Goal: Task Accomplishment & Management: Manage account settings

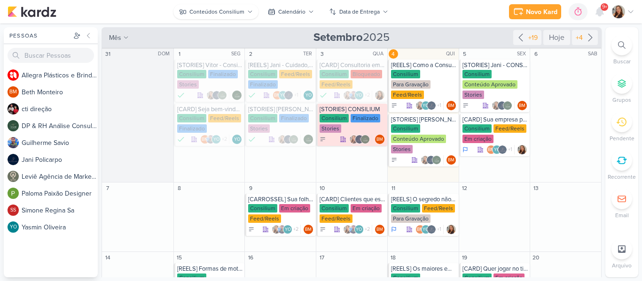
scroll to position [1, 0]
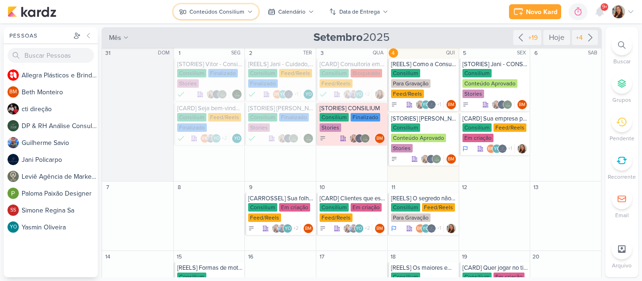
click at [226, 14] on div "Conteúdos Consilium" at bounding box center [216, 12] width 55 height 8
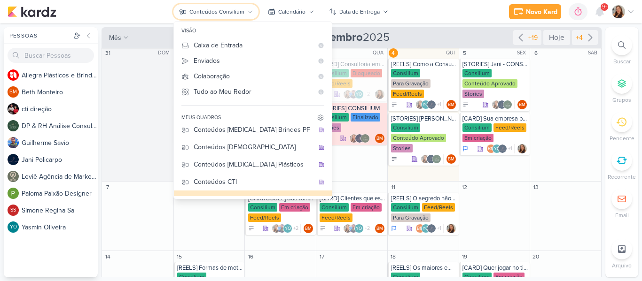
scroll to position [0, 0]
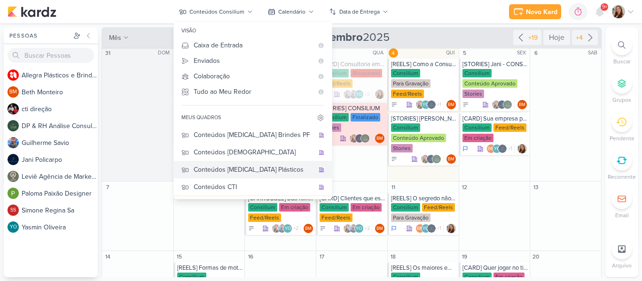
click at [258, 172] on div "Conteúdos [MEDICAL_DATA] Plásticos" at bounding box center [254, 170] width 120 height 10
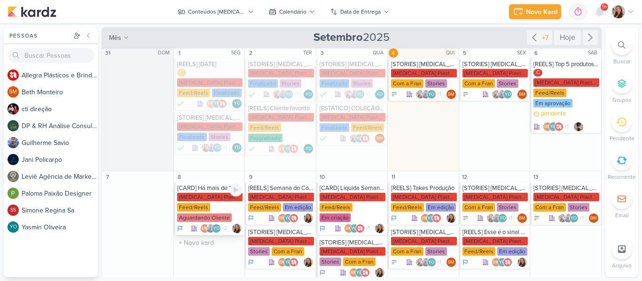
click at [215, 197] on div "[MEDICAL_DATA] Plasticos PJ" at bounding box center [210, 197] width 66 height 8
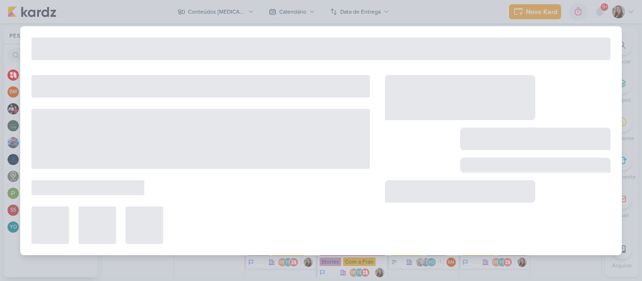
type input "[CARD] Há mais de 15 anos fidelizando seus clientes"
type input "8 de setembro de 2025 às 23:59"
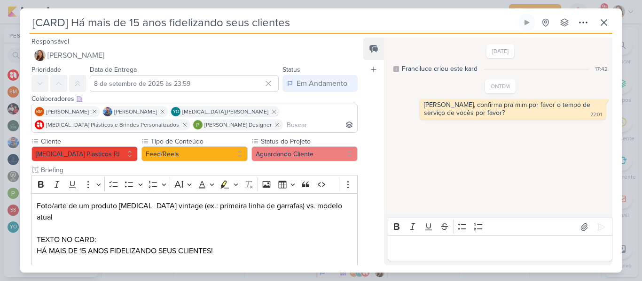
click at [140, 22] on input "[CARD] Há mais de 15 anos fidelizando seus clientes" at bounding box center [273, 22] width 487 height 17
type input "[CARD] Há mais de 13 anos fidelizando seus clientes"
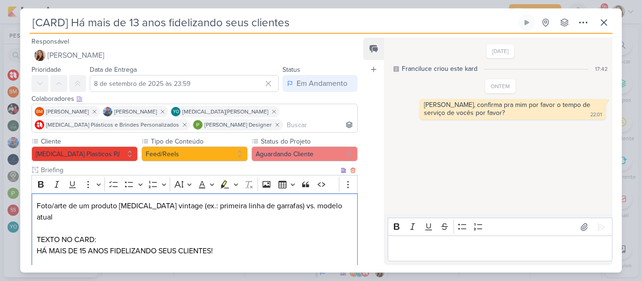
click at [86, 246] on p "HÁ MAIS DE 15 ANOS FIDELIZANDO SEUS CLIENTES!" at bounding box center [195, 251] width 316 height 11
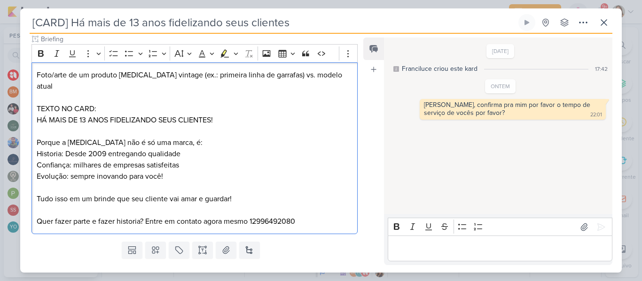
scroll to position [136, 0]
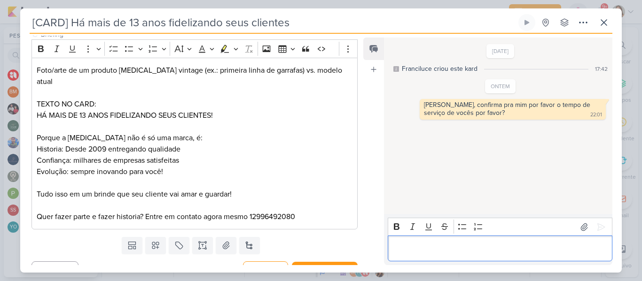
click at [414, 245] on p "Editor editing area: main" at bounding box center [499, 248] width 215 height 11
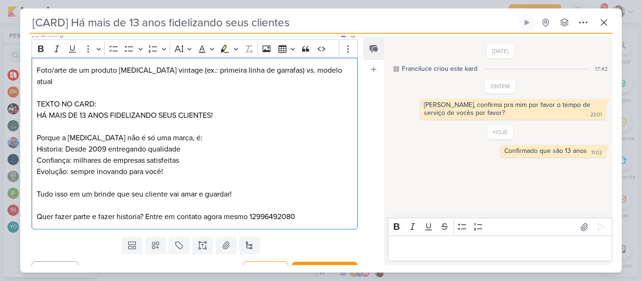
click at [108, 144] on p "Historia: Desde 2009 entregando qualidade" at bounding box center [195, 149] width 316 height 11
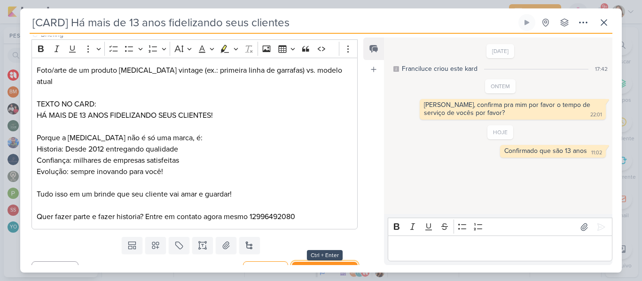
click at [335, 262] on button "Salvar e Fechar" at bounding box center [325, 270] width 66 height 17
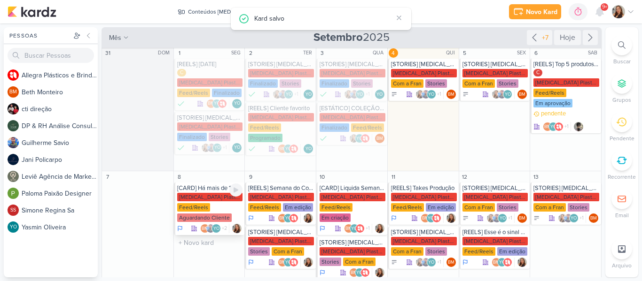
click at [207, 205] on div "Feed/Reels" at bounding box center [193, 207] width 33 height 8
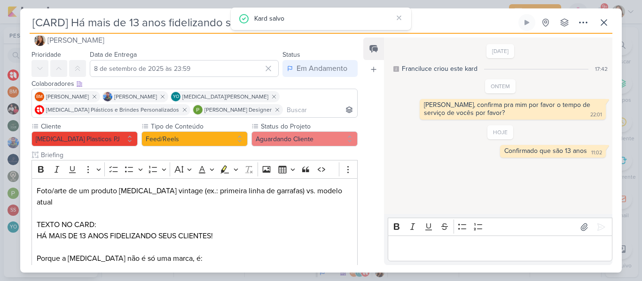
scroll to position [12, 0]
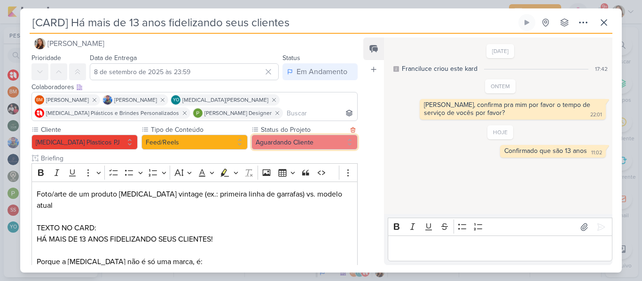
click at [287, 140] on button "Aguardando Cliente" at bounding box center [304, 142] width 106 height 15
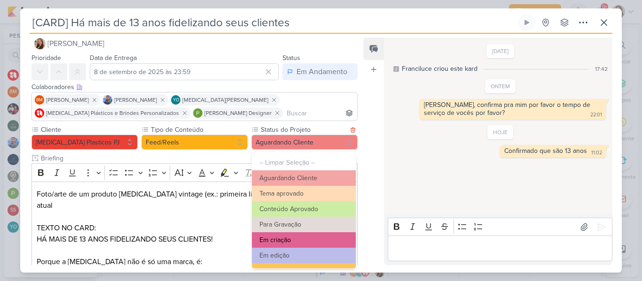
click at [289, 236] on button "Em criação" at bounding box center [304, 241] width 104 height 16
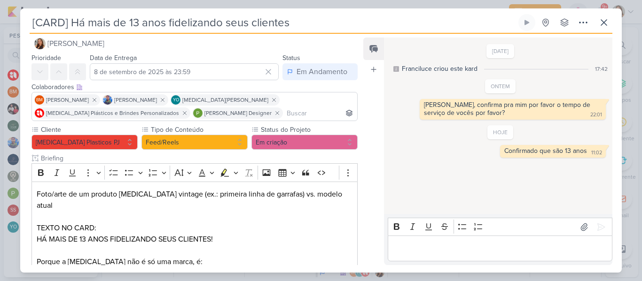
scroll to position [141, 0]
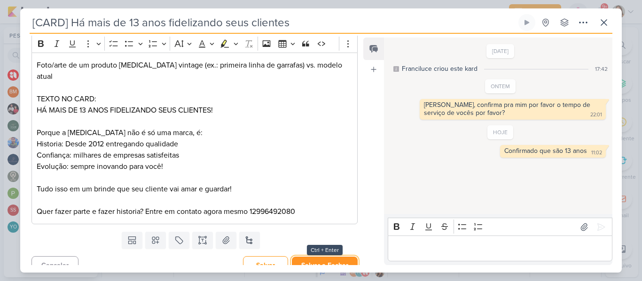
click at [327, 257] on button "Salvar e Fechar" at bounding box center [325, 265] width 66 height 17
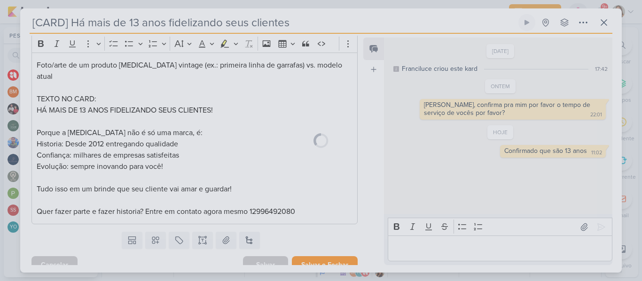
scroll to position [140, 0]
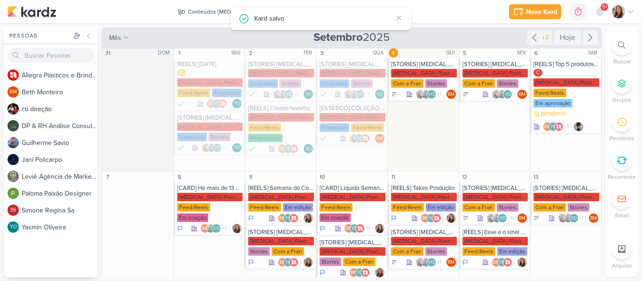
click at [427, 11] on div "Novo Kard Ctrl + k 0h0m Sessão desligada... Hoje 0h0m Semana 0h0m Mês 0h0m" at bounding box center [321, 11] width 627 height 23
